Goal: Information Seeking & Learning: Learn about a topic

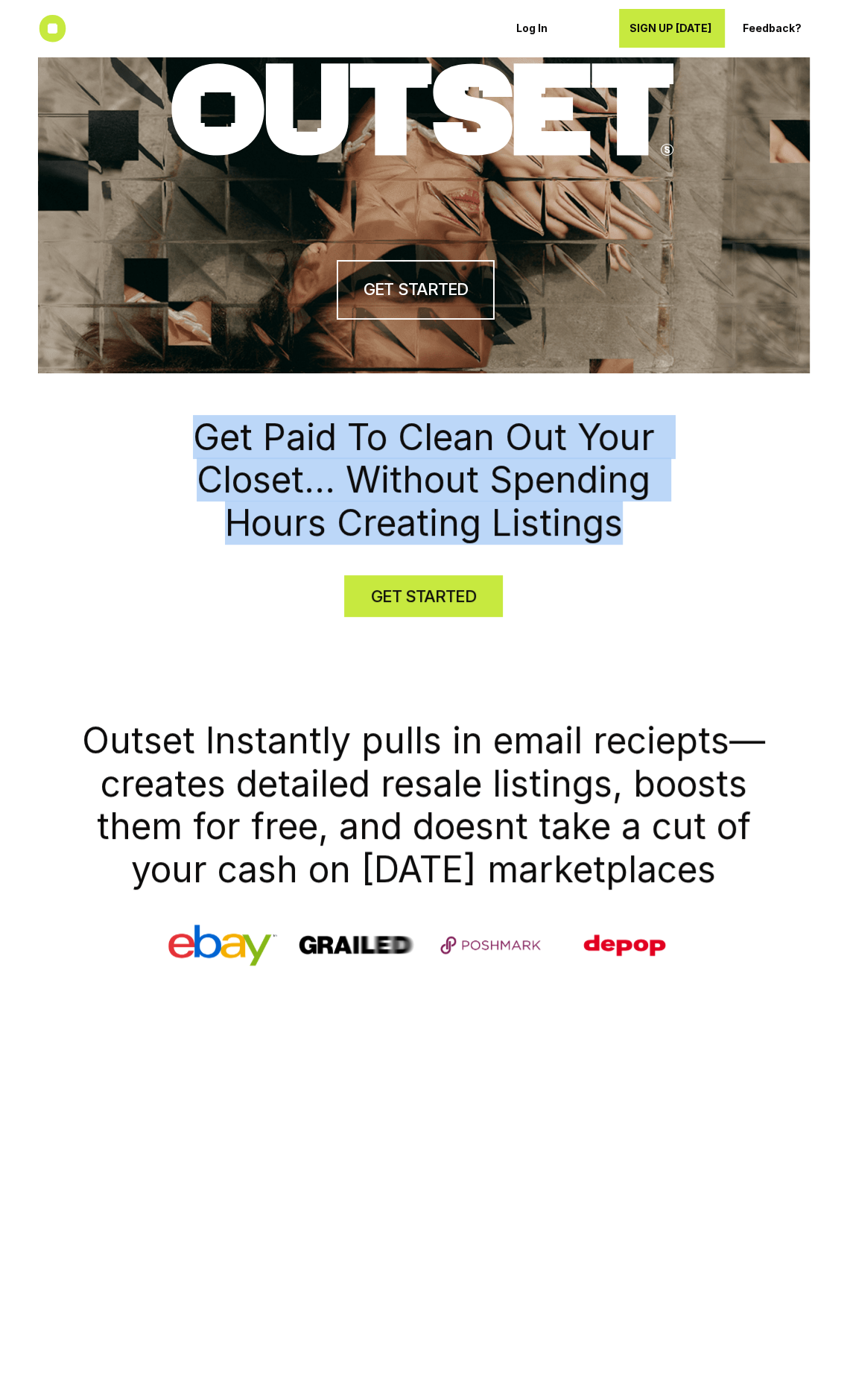
drag, startPoint x: 198, startPoint y: 420, endPoint x: 696, endPoint y: 537, distance: 511.6
click at [641, 512] on div "Get Paid To Clean Out Your Closet... Without Spending Hours Creating Listings G…" at bounding box center [423, 517] width 823 height 257
click at [696, 537] on div "Get Paid To Clean Out Your Closet... Without Spending Hours Creating Listings G…" at bounding box center [423, 517] width 823 height 257
drag, startPoint x: 647, startPoint y: 534, endPoint x: 217, endPoint y: 436, distance: 441.0
click at [220, 437] on h1 "Get Paid To Clean Out Your Closet... Without Spending Hours Creating Listings" at bounding box center [424, 480] width 491 height 129
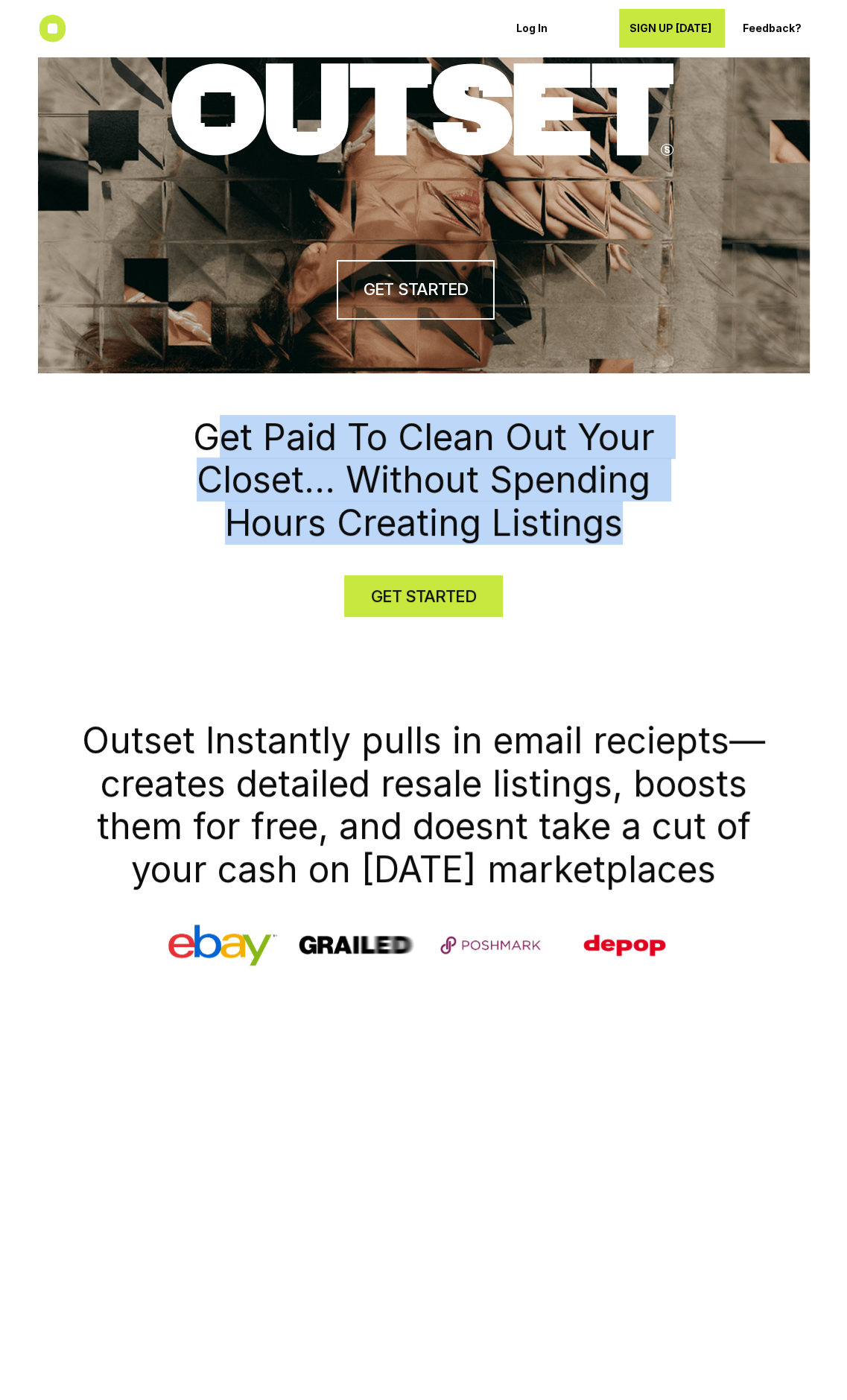
drag, startPoint x: 217, startPoint y: 436, endPoint x: 256, endPoint y: 476, distance: 55.9
click at [218, 436] on h1 "Get Paid To Clean Out Your Closet... Without Spending Hours Creating Listings" at bounding box center [424, 480] width 491 height 129
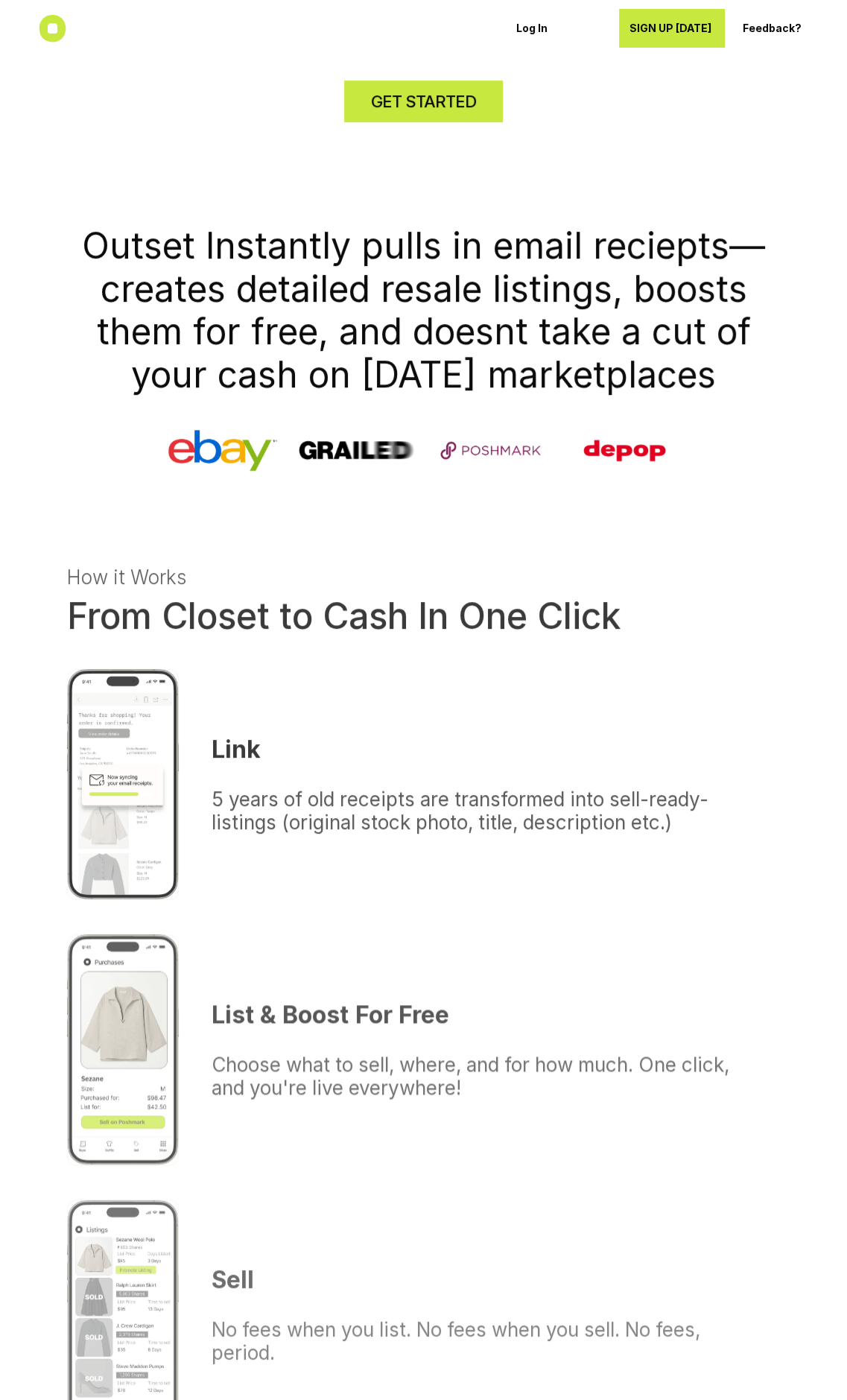
scroll to position [522, 0]
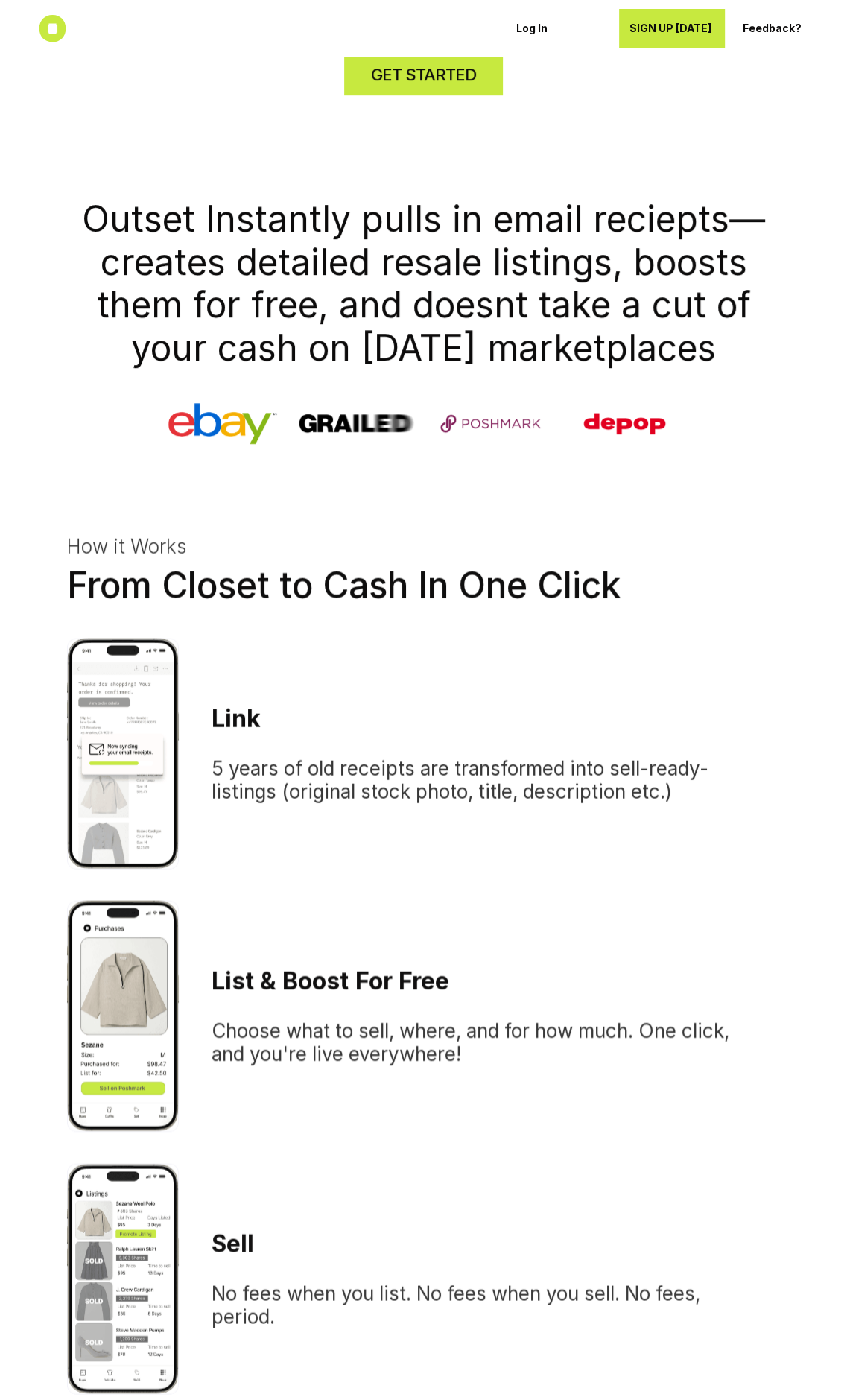
click at [462, 757] on h3 "5 years of old receipts are transformed into sell-ready-listings (original stoc…" at bounding box center [484, 779] width 545 height 46
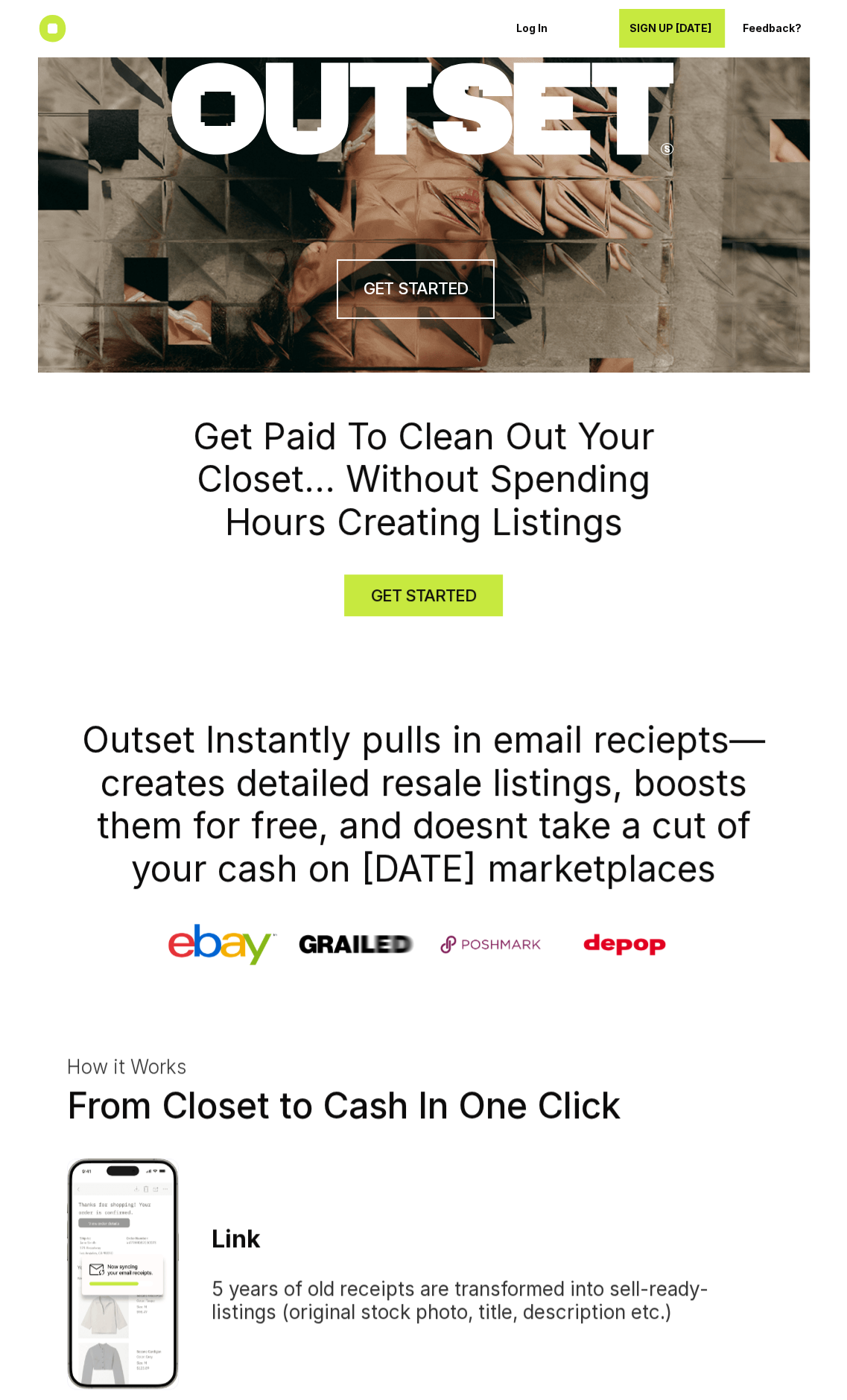
scroll to position [0, 0]
